Goal: Navigation & Orientation: Find specific page/section

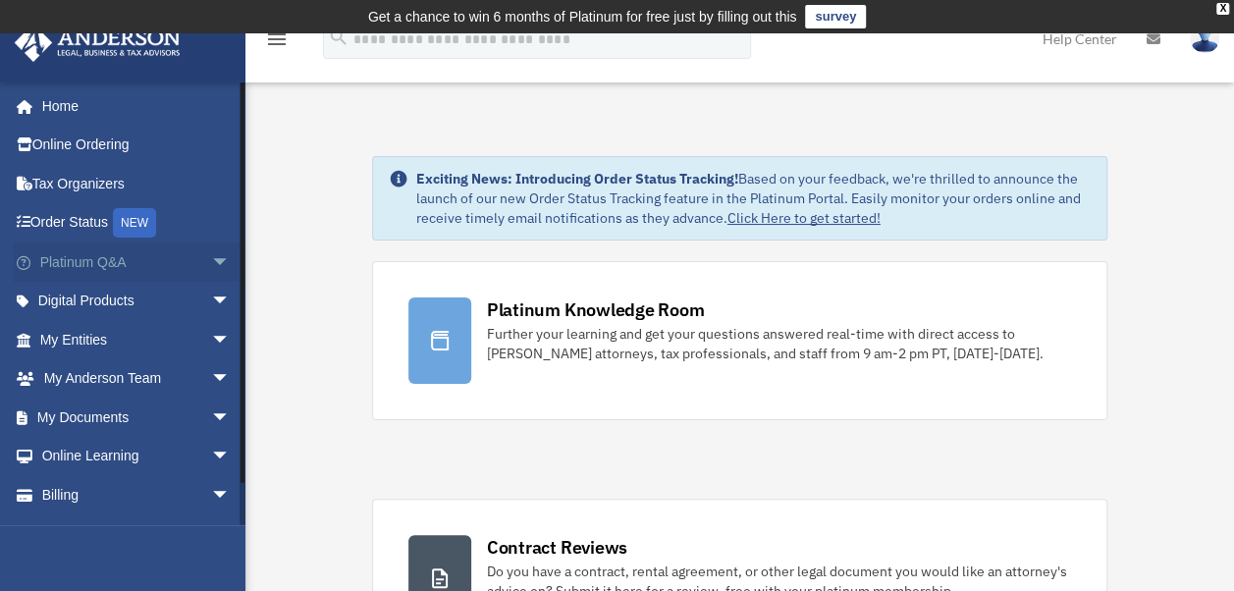
click at [97, 264] on link "Platinum Q&A arrow_drop_down" at bounding box center [137, 261] width 246 height 39
click at [94, 333] on link "My Entities arrow_drop_down" at bounding box center [137, 339] width 246 height 39
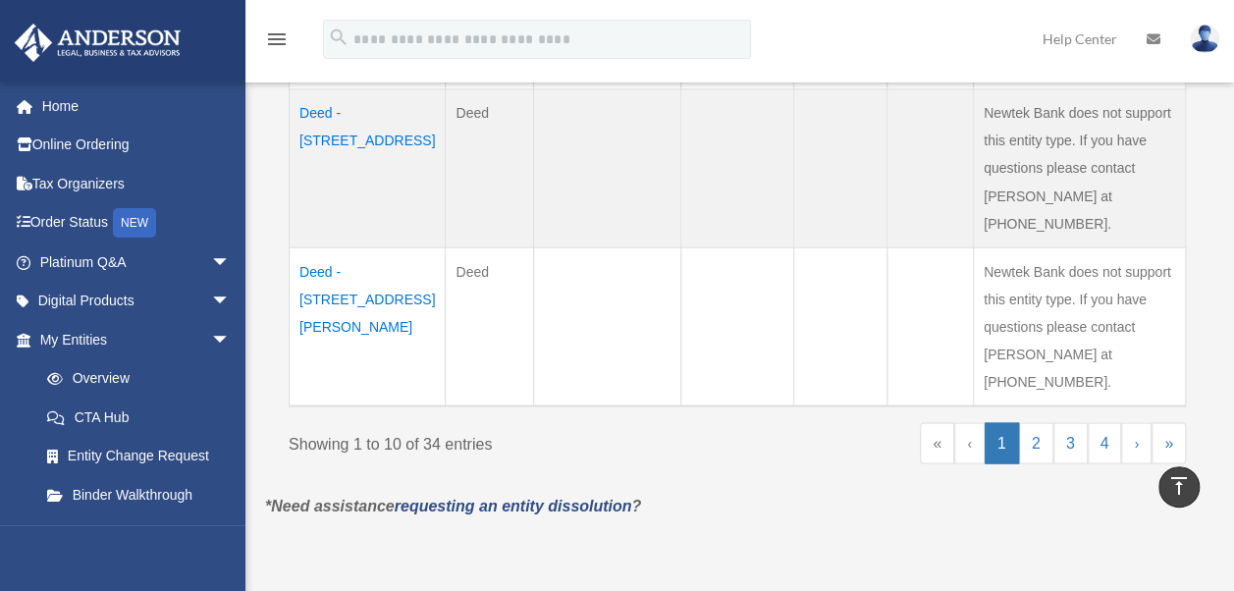
scroll to position [1668, 0]
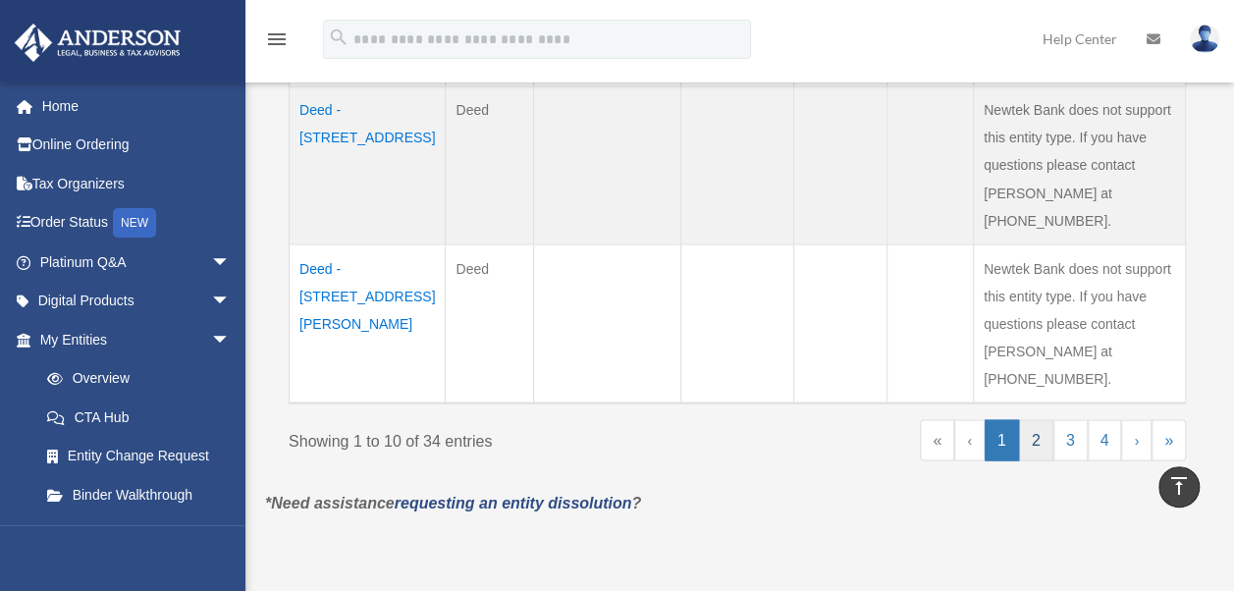
click at [1035, 419] on link "2" at bounding box center [1036, 439] width 34 height 41
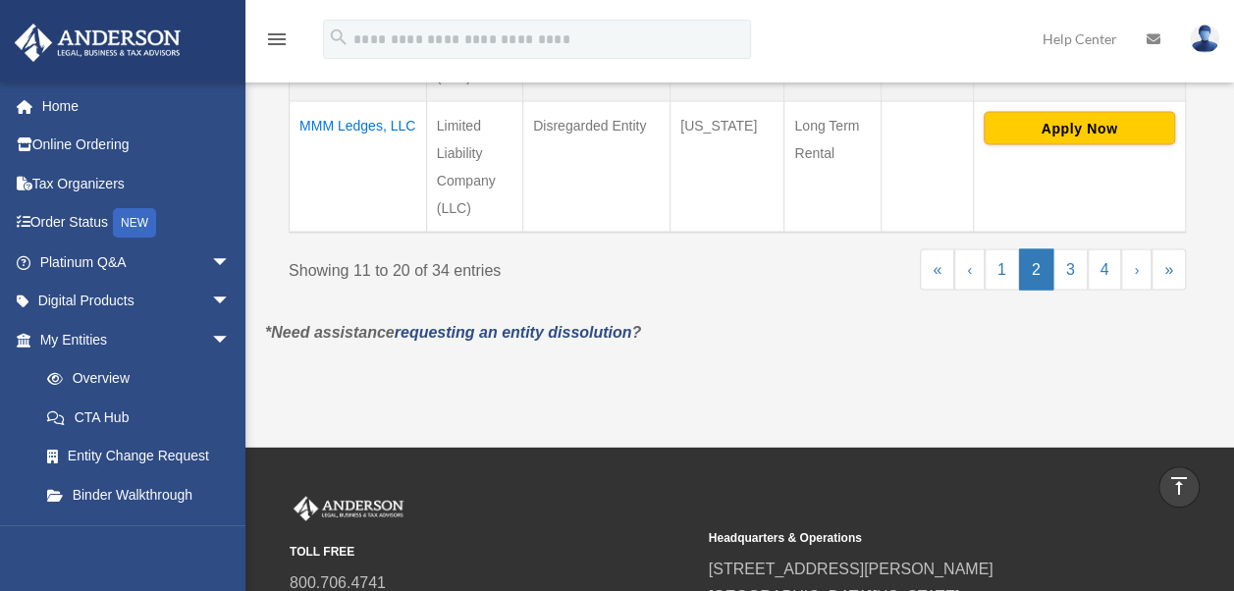
scroll to position [1766, 0]
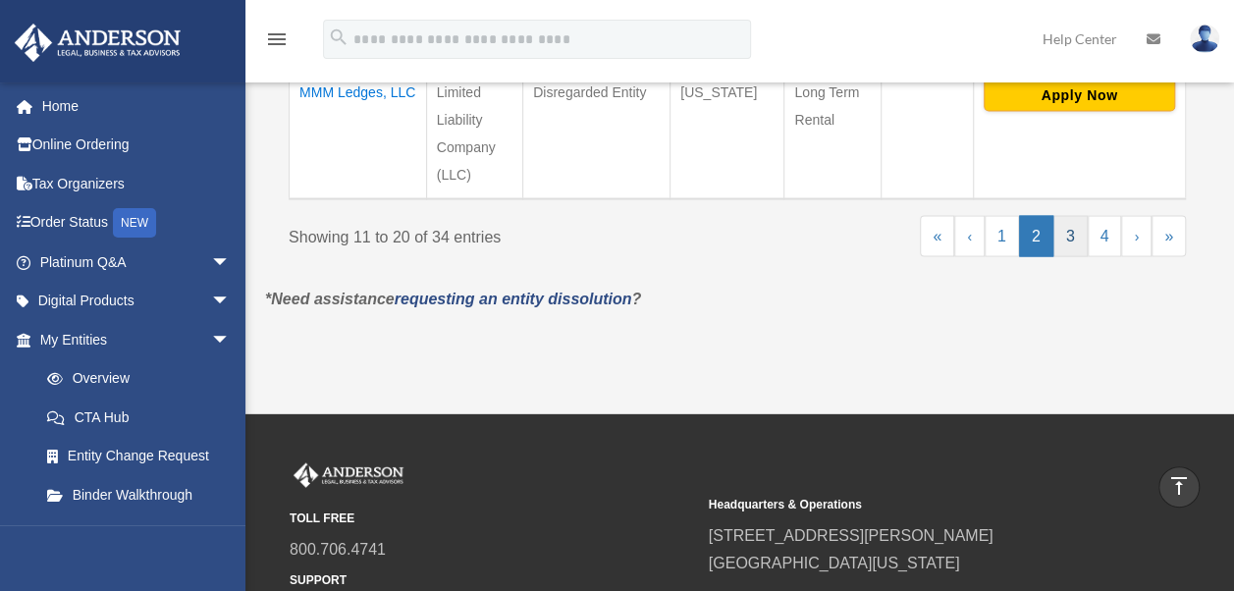
click at [1068, 215] on link "3" at bounding box center [1070, 235] width 34 height 41
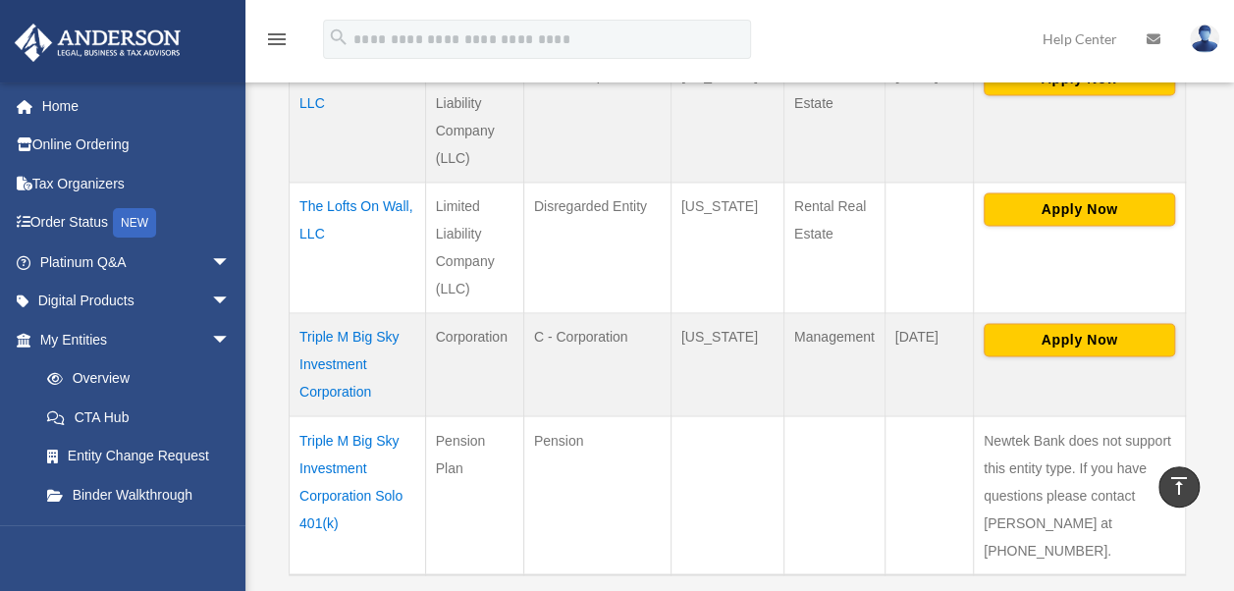
scroll to position [1405, 0]
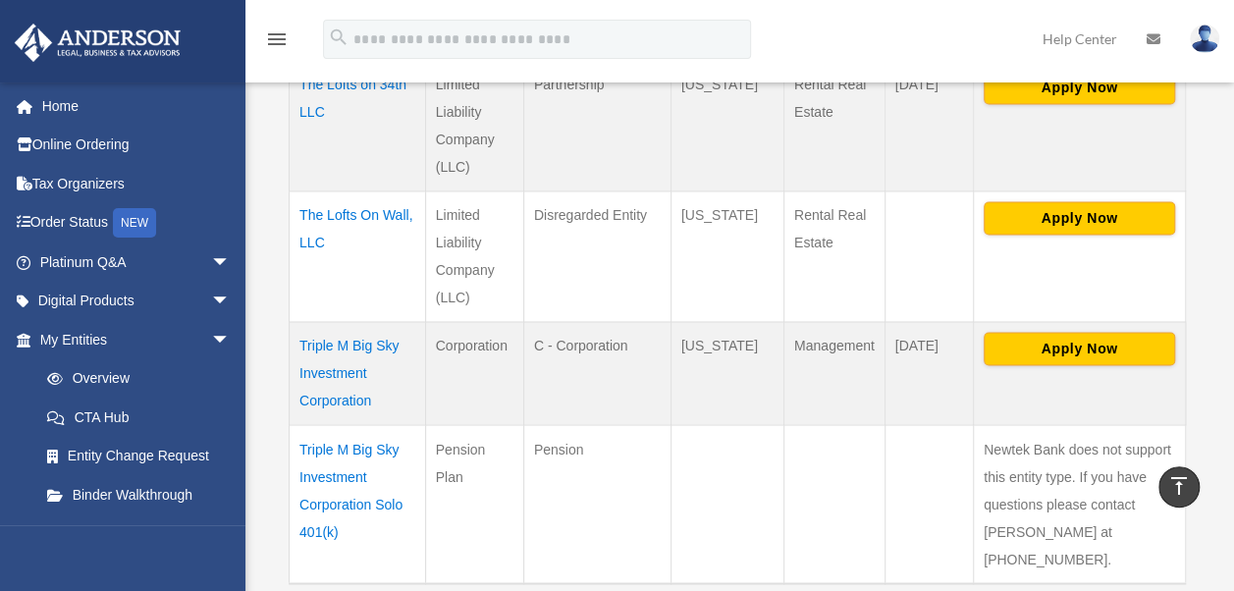
click at [357, 332] on td "Triple M Big Sky Investment Corporation" at bounding box center [358, 373] width 136 height 103
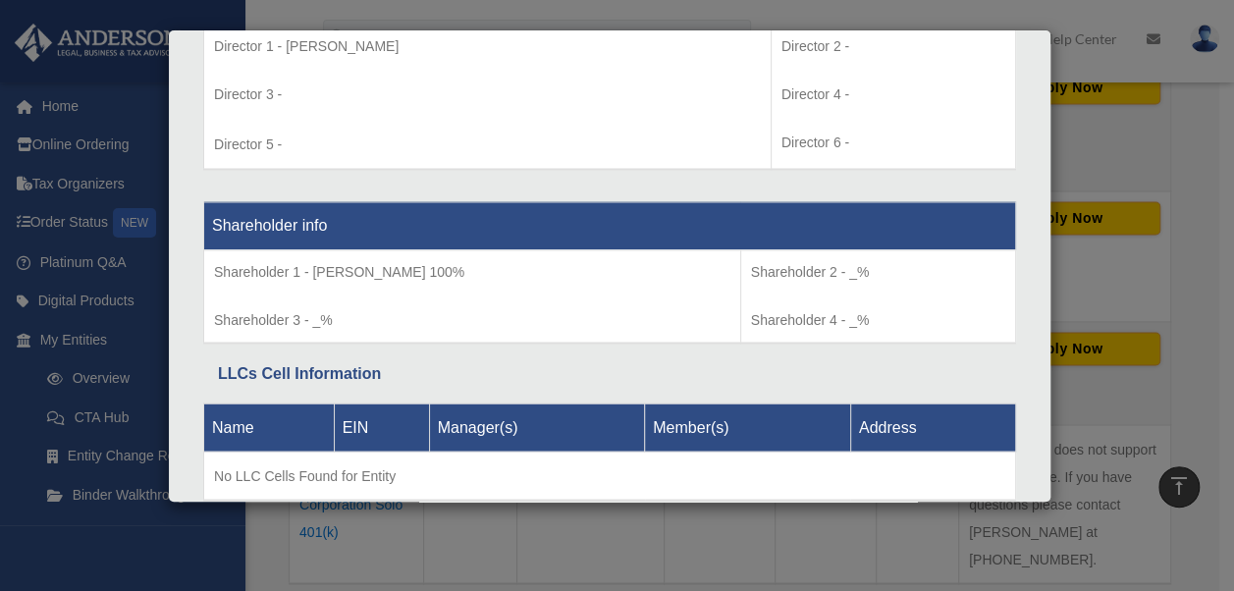
scroll to position [1568, 0]
